Goal: Check status: Check status

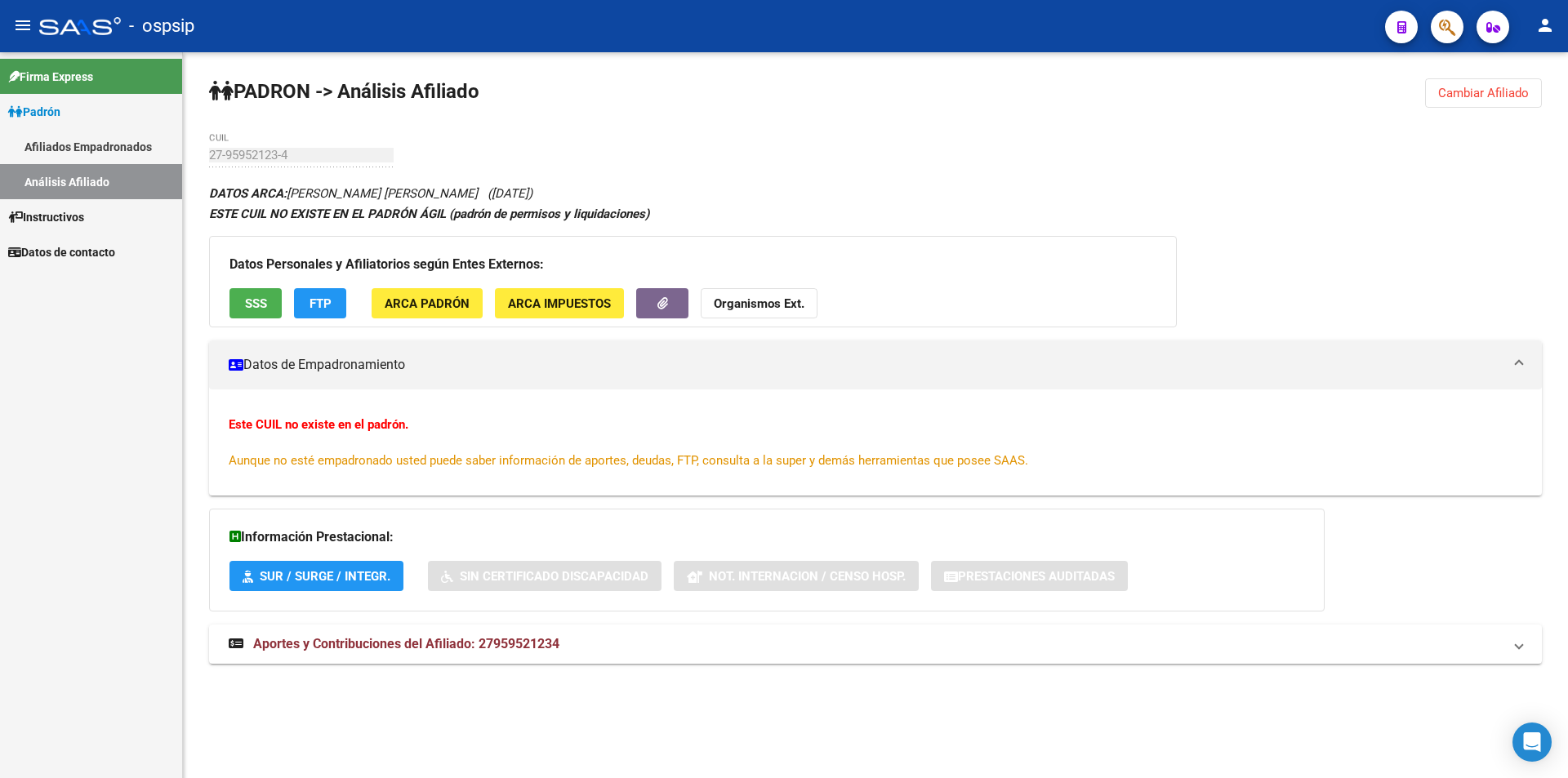
click at [110, 140] on link "Afiliados Empadronados" at bounding box center [91, 146] width 182 height 35
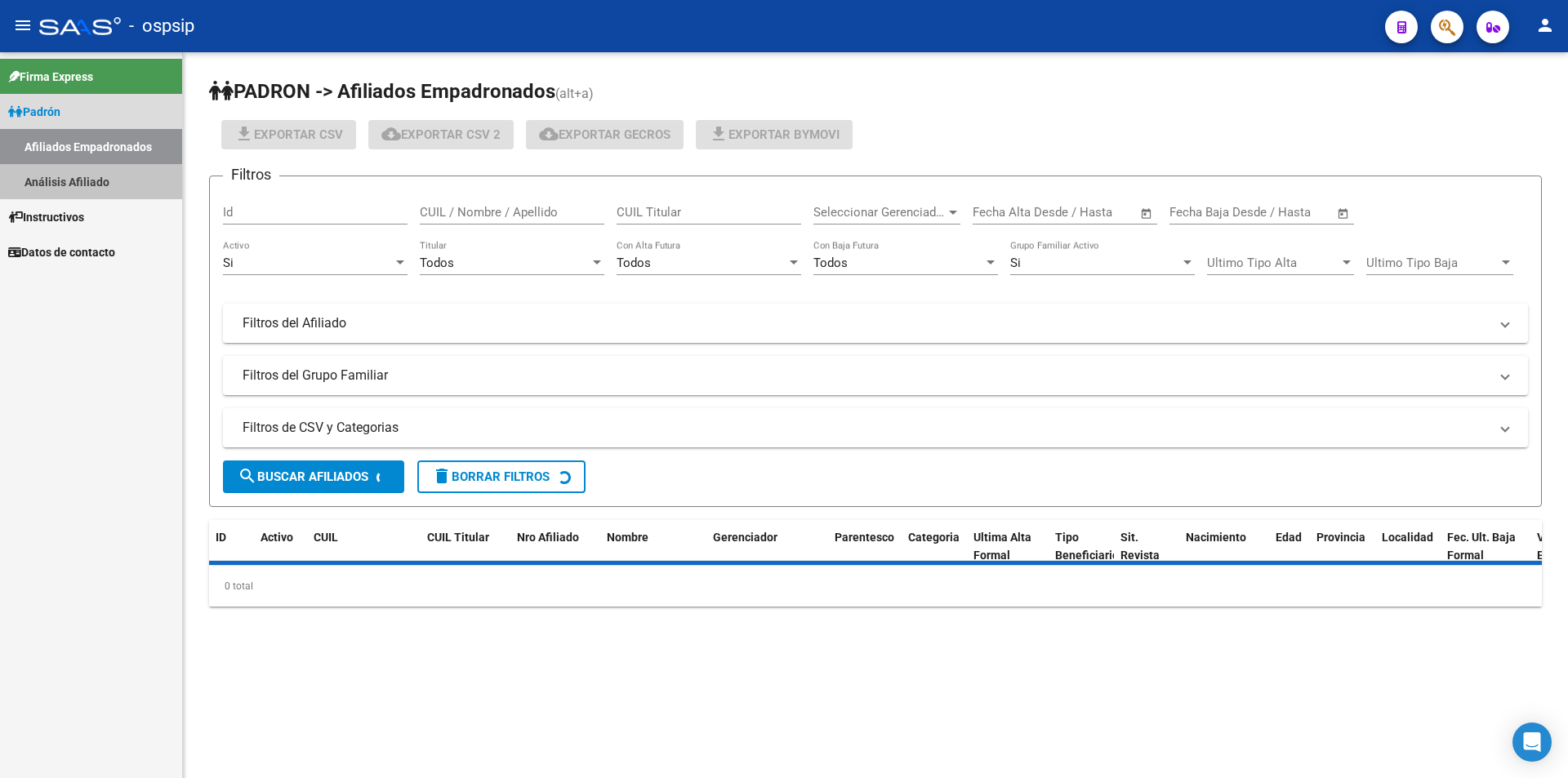
click at [94, 179] on link "Análisis Afiliado" at bounding box center [91, 181] width 182 height 35
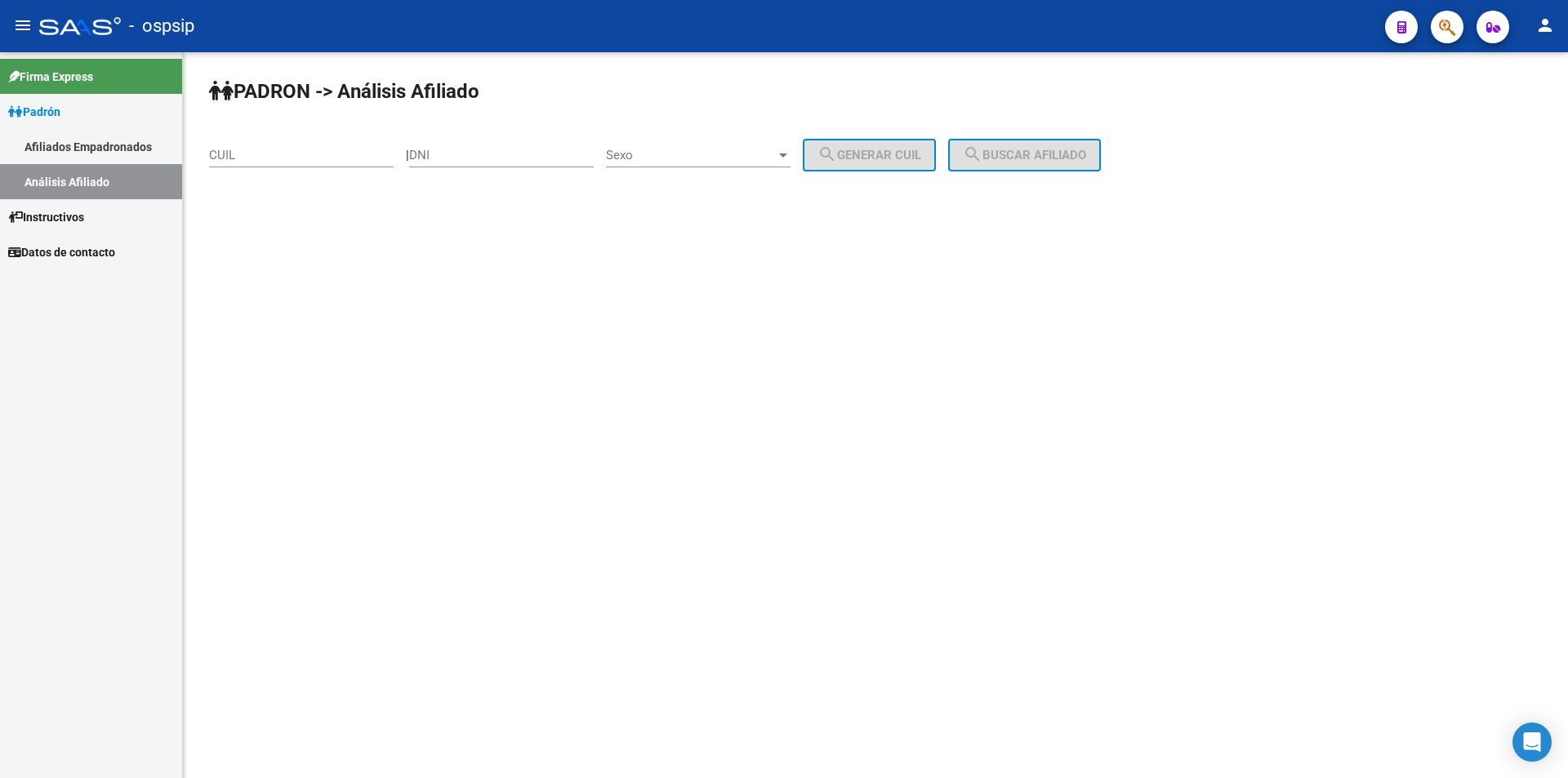
click at [457, 160] on input "DNI" at bounding box center [501, 154] width 185 height 15
paste input "25498532"
type input "25498532"
click at [647, 145] on div "Sexo Sexo" at bounding box center [698, 149] width 185 height 35
click at [684, 151] on span "Masculino" at bounding box center [716, 155] width 185 height 37
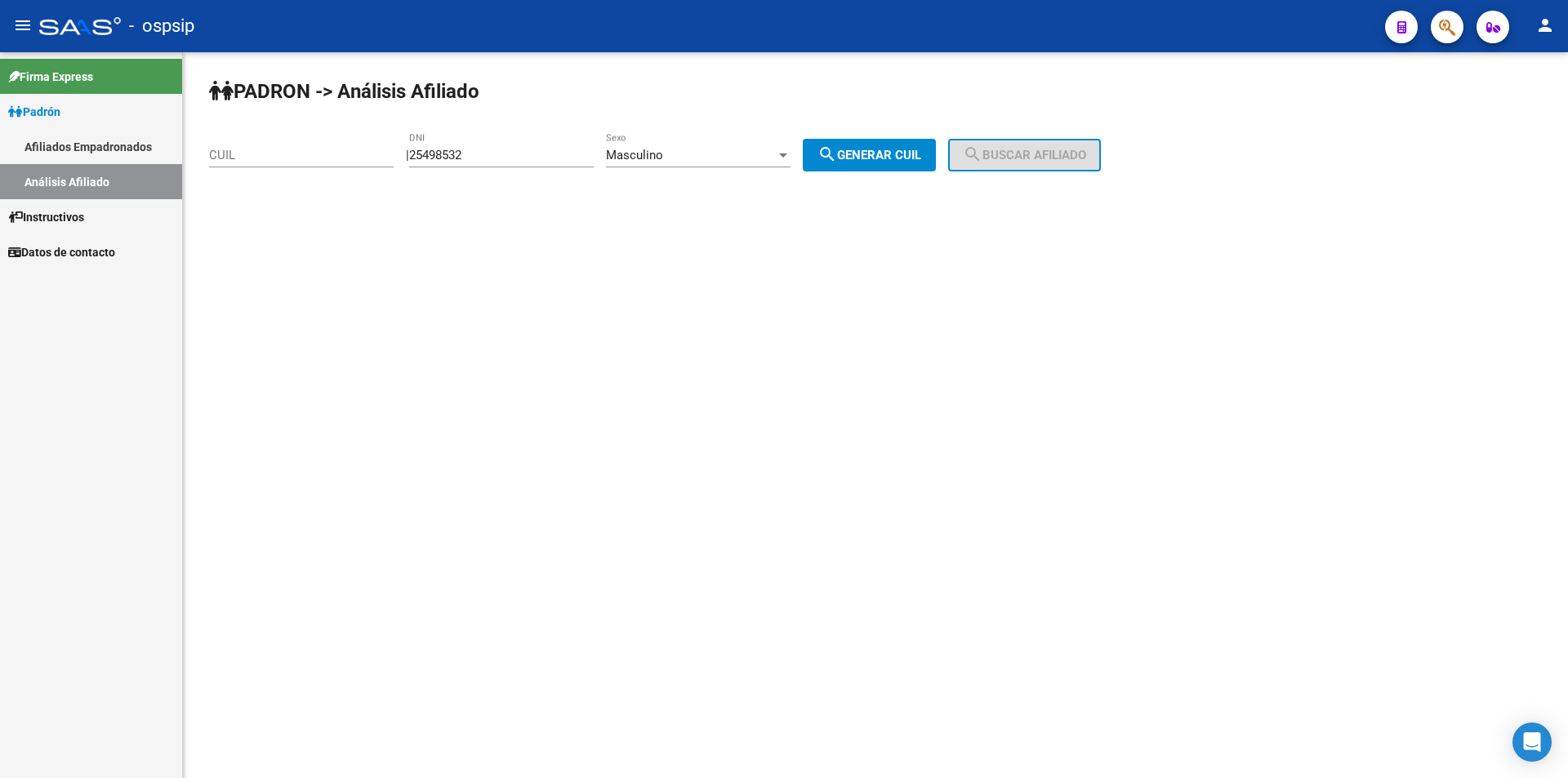
click at [814, 162] on div "PADRON -> Análisis Afiliado CUIL | 25498532 DNI Masculino Sexo search Generar C…" at bounding box center [875, 138] width 1385 height 172
click at [836, 155] on mat-icon "search" at bounding box center [826, 154] width 20 height 20
type input "20-25498532-6"
click at [993, 183] on div "PADRON -> Análisis Afiliado 20-25498532-6 CUIL | 25498532 DNI Masculino Sexo se…" at bounding box center [875, 138] width 1385 height 172
click at [1002, 167] on button "search Buscar afiliado" at bounding box center [1025, 155] width 153 height 33
